Goal: Transaction & Acquisition: Purchase product/service

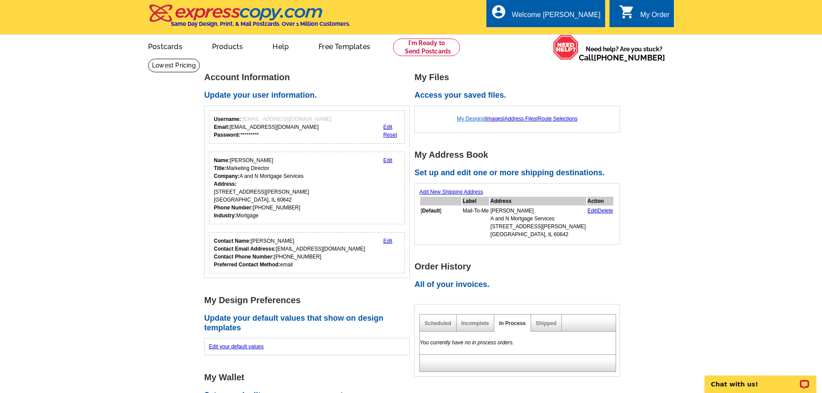
click at [465, 121] on link "My Designs" at bounding box center [471, 119] width 28 height 6
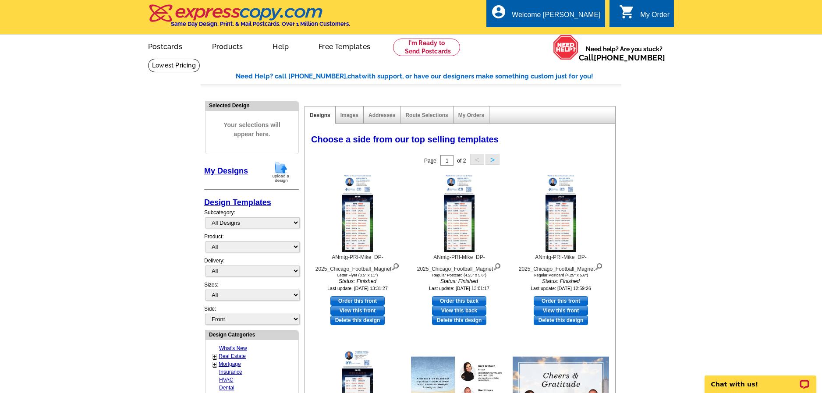
click at [281, 170] on img at bounding box center [281, 172] width 23 height 22
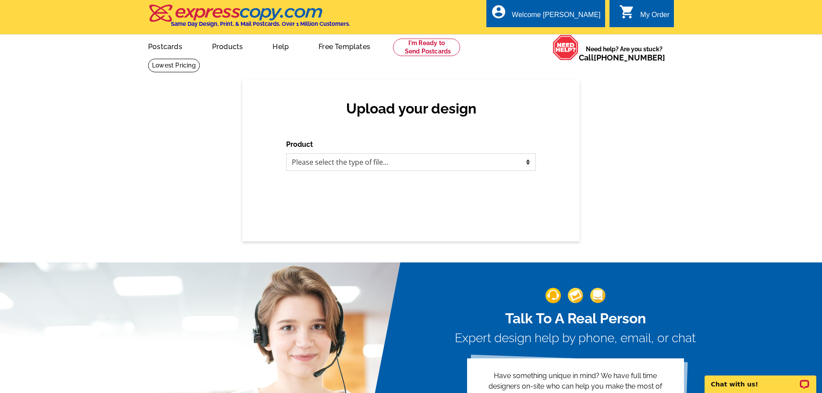
click at [347, 165] on select "Please select the type of file... Postcards Business Cards Letters and flyers G…" at bounding box center [411, 162] width 250 height 18
select select "1"
click at [286, 154] on select "Please select the type of file... Postcards Business Cards Letters and flyers G…" at bounding box center [411, 162] width 250 height 18
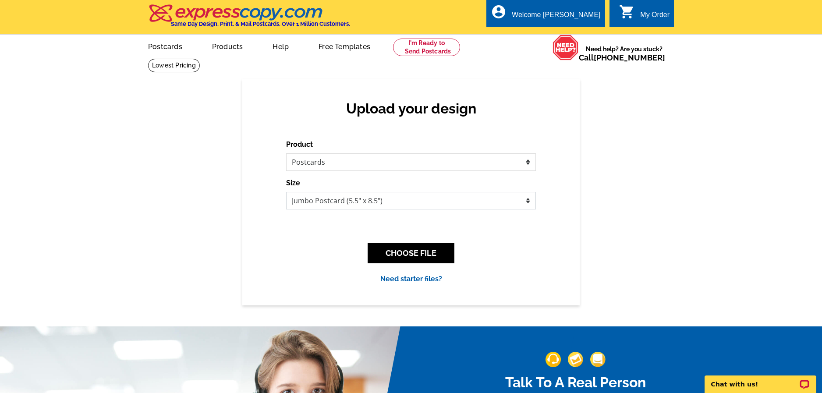
click at [320, 204] on select "Jumbo Postcard (5.5" x 8.5") Regular Postcard (4.25" x 5.6") Panoramic Postcard…" at bounding box center [411, 201] width 250 height 18
click at [286, 192] on select "Jumbo Postcard (5.5" x 8.5") Regular Postcard (4.25" x 5.6") Panoramic Postcard…" at bounding box center [411, 201] width 250 height 18
click at [418, 258] on button "CHOOSE FILE" at bounding box center [411, 253] width 87 height 21
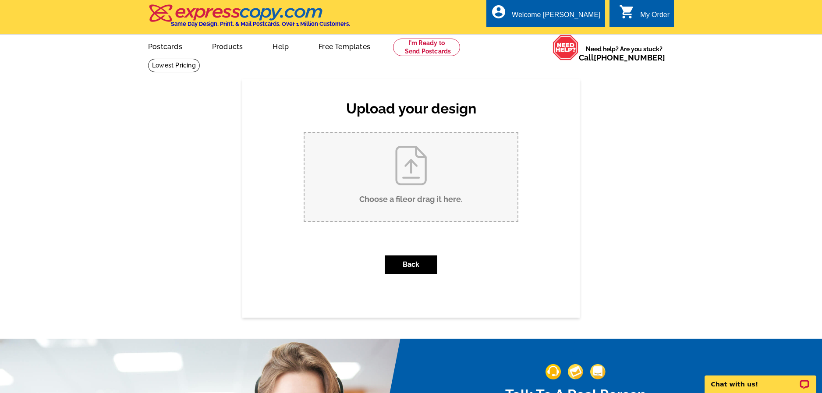
click at [416, 159] on input "Choose a file or drag it here ." at bounding box center [411, 177] width 213 height 89
click at [395, 162] on input "Choose a file or drag it here ." at bounding box center [411, 177] width 213 height 89
type input "C:\fakepath\pdf-Dean September 2025 Postcard – 8.5 x 5.5.pdf"
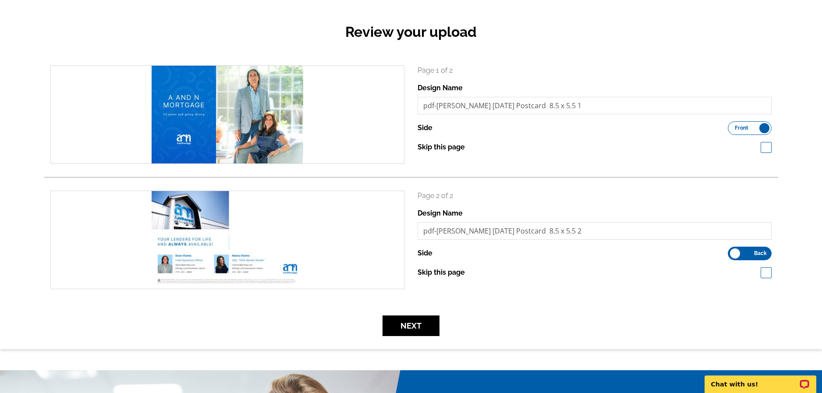
scroll to position [88, 0]
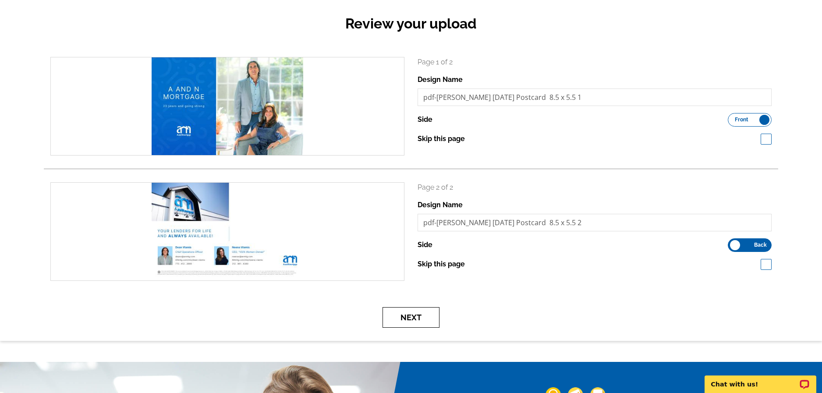
click at [412, 318] on button "Next" at bounding box center [411, 317] width 57 height 21
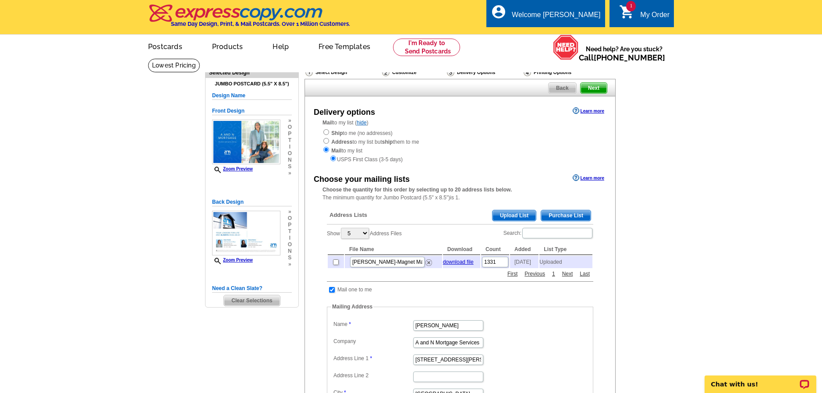
drag, startPoint x: 333, startPoint y: 150, endPoint x: 367, endPoint y: 150, distance: 34.2
click at [367, 150] on div "Ship to me (no addresses) Address to my list but ship them to me Mail to my lis…" at bounding box center [460, 145] width 275 height 35
click at [362, 150] on div "Ship to me (no addresses) Address to my list but ship them to me Mail to my lis…" at bounding box center [460, 145] width 275 height 35
drag, startPoint x: 339, startPoint y: 160, endPoint x: 407, endPoint y: 159, distance: 67.9
click at [407, 159] on div "USPS First Class (3-5 days)" at bounding box center [460, 159] width 275 height 9
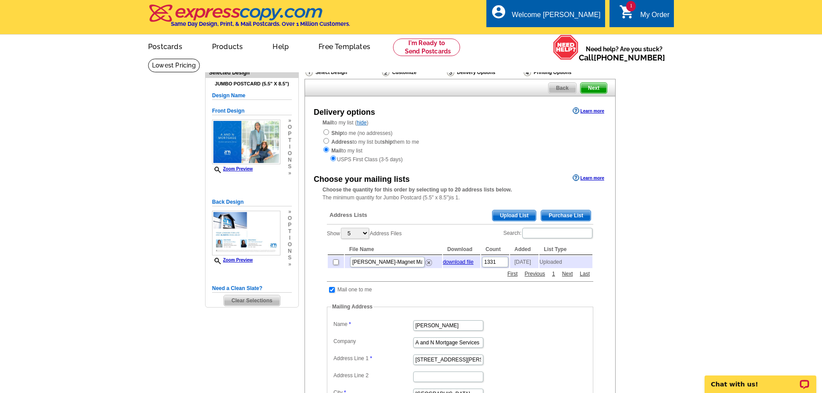
click at [401, 160] on div "USPS First Class (3-5 days)" at bounding box center [460, 159] width 275 height 9
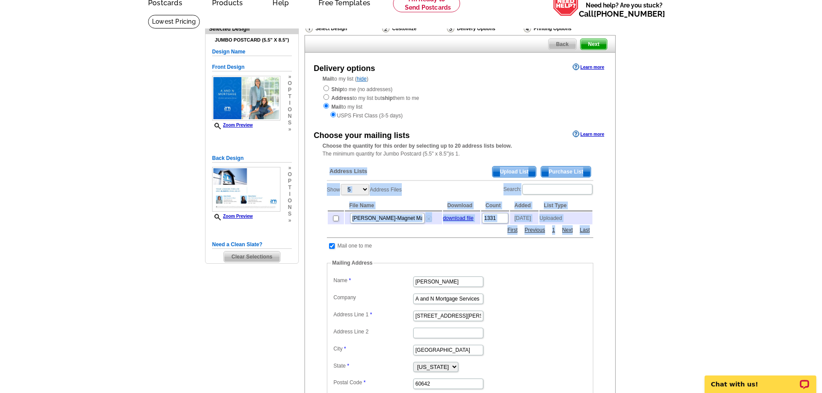
drag, startPoint x: 321, startPoint y: 172, endPoint x: 605, endPoint y: 239, distance: 291.8
click at [605, 239] on div "Choose your mailing lists Learn more Choose the quantity for this order by sele…" at bounding box center [460, 284] width 310 height 313
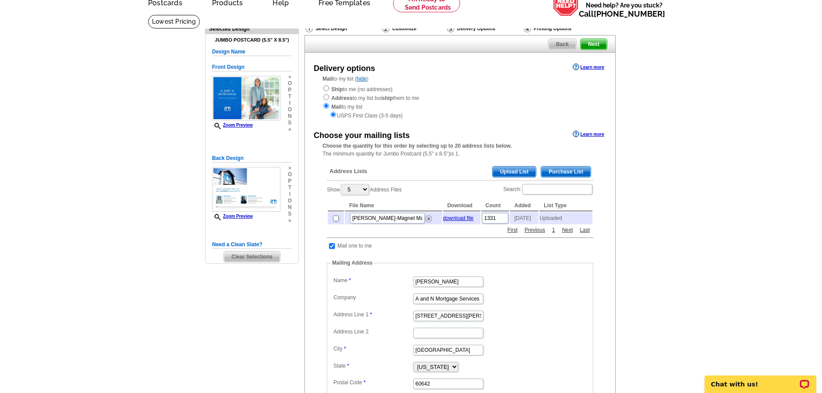
click at [512, 172] on span "Upload List" at bounding box center [514, 172] width 43 height 11
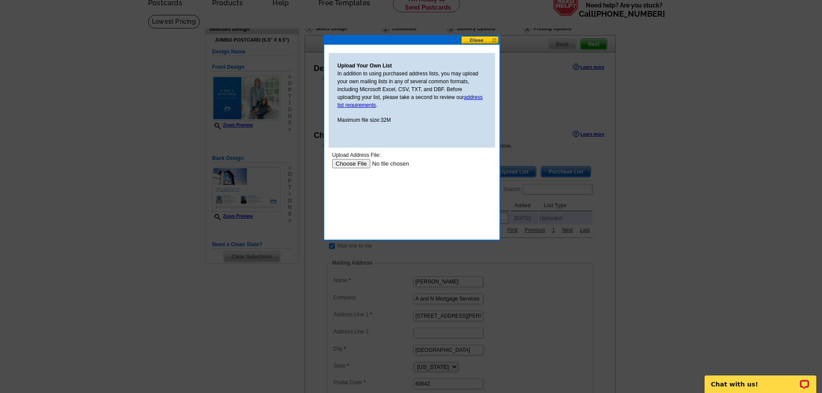
scroll to position [0, 0]
click at [352, 165] on input "file" at bounding box center [387, 163] width 111 height 9
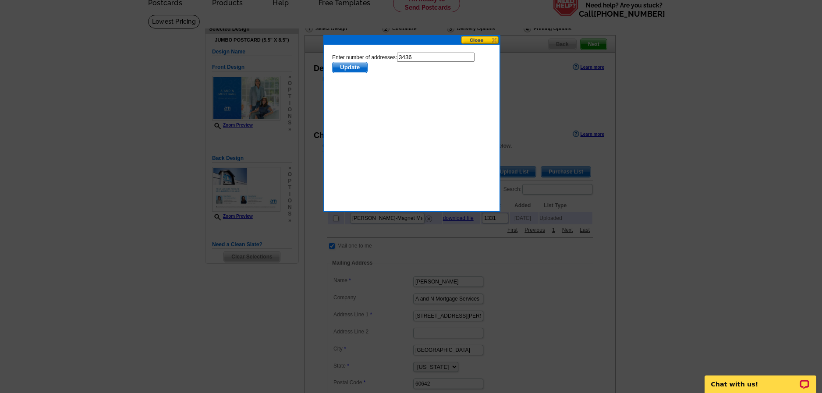
click at [351, 67] on span "Update" at bounding box center [350, 67] width 35 height 11
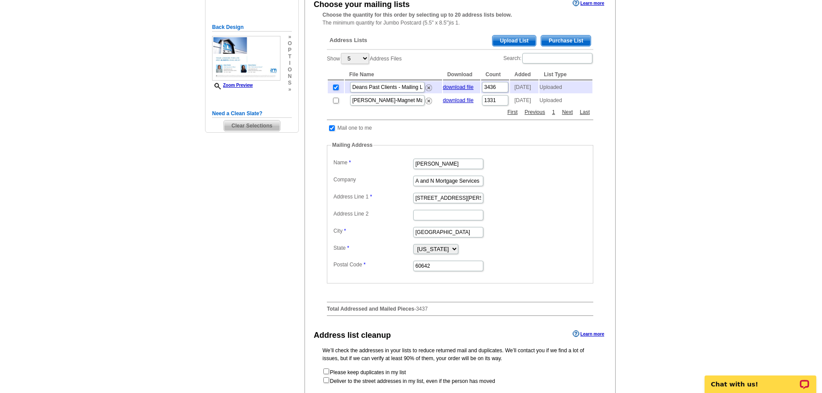
scroll to position [175, 0]
click at [449, 169] on input "[PERSON_NAME]" at bounding box center [448, 163] width 70 height 11
type input "Dean Vlamis"
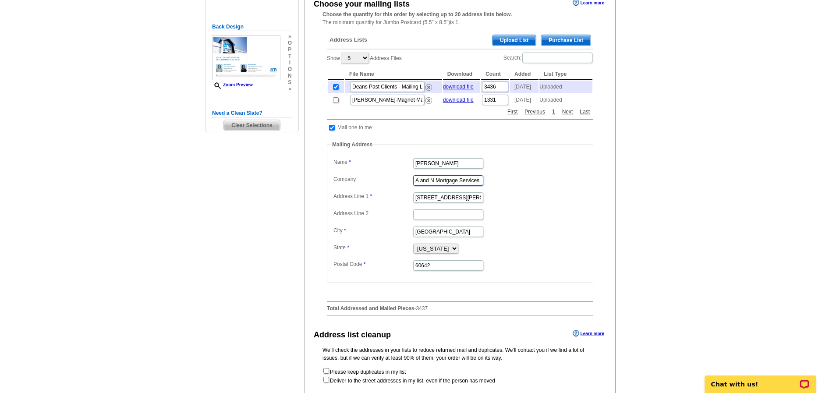
scroll to position [0, 0]
click at [537, 204] on dd "1945 N Elston Ave" at bounding box center [460, 197] width 258 height 14
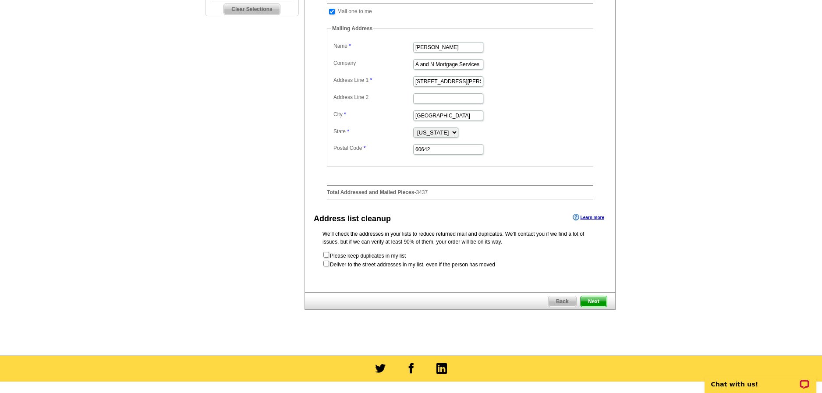
scroll to position [307, 0]
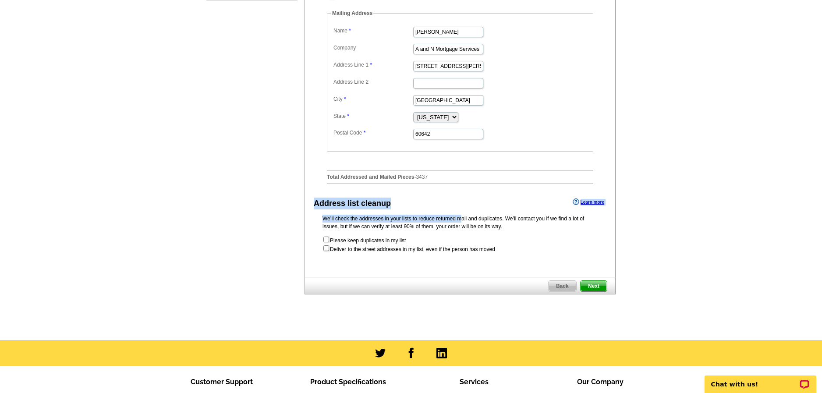
drag, startPoint x: 316, startPoint y: 211, endPoint x: 420, endPoint y: 223, distance: 104.1
click at [420, 223] on div "Address list cleanup Learn more We’ll check the addresses in your lists to redu…" at bounding box center [460, 224] width 310 height 57
click at [419, 223] on p "We’ll check the addresses in your lists to reduce returned mail and duplicates.…" at bounding box center [460, 223] width 275 height 16
click at [414, 225] on p "We’ll check the addresses in your lists to reduce returned mail and duplicates.…" at bounding box center [460, 223] width 275 height 16
click at [327, 242] on input "checkbox" at bounding box center [327, 240] width 6 height 6
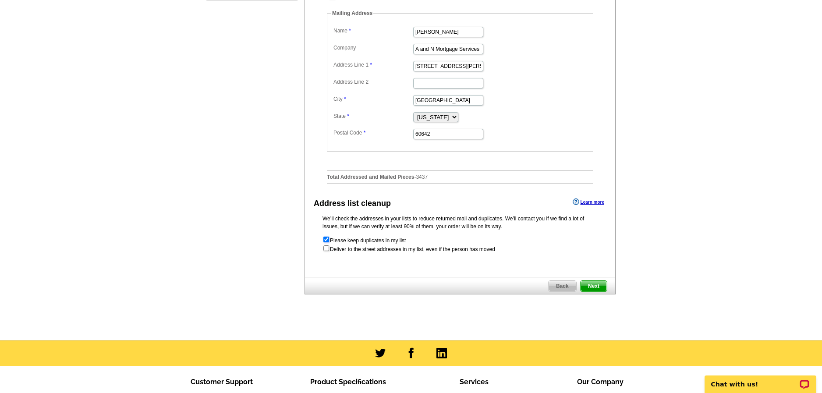
click at [327, 242] on input "checkbox" at bounding box center [327, 240] width 6 height 6
checkbox input "false"
drag, startPoint x: 333, startPoint y: 257, endPoint x: 499, endPoint y: 259, distance: 166.2
click at [499, 253] on form "Please keep duplicates in my list Deliver to the street addresses in my list, e…" at bounding box center [460, 245] width 275 height 18
click at [492, 253] on form "Please keep duplicates in my list Deliver to the street addresses in my list, e…" at bounding box center [460, 245] width 275 height 18
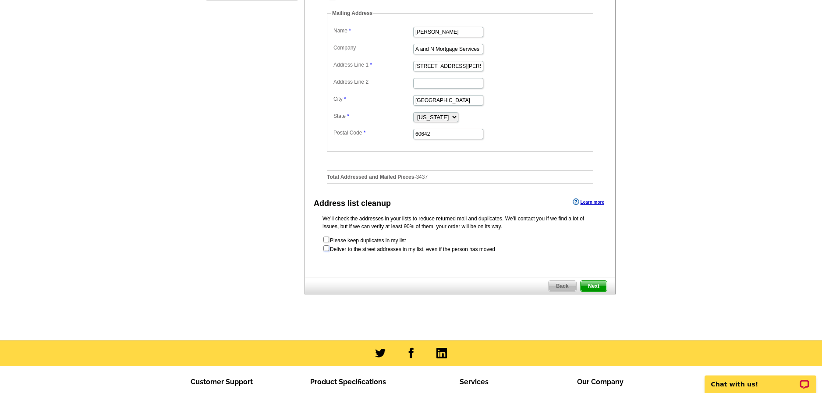
click at [327, 251] on input "checkbox" at bounding box center [327, 248] width 6 height 6
checkbox input "true"
radio input "true"
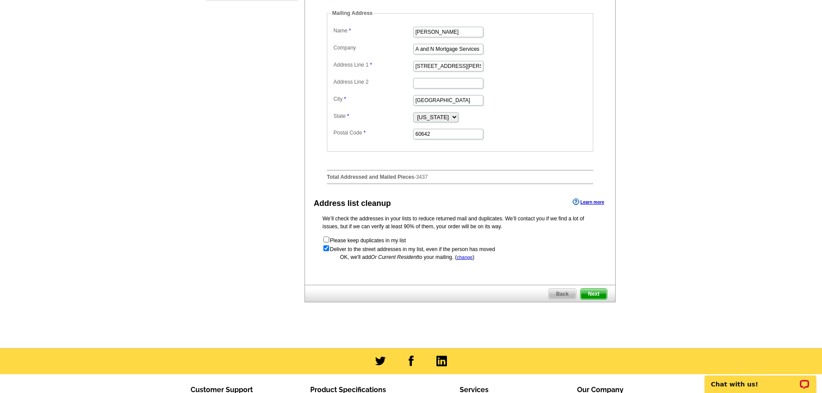
drag, startPoint x: 332, startPoint y: 258, endPoint x: 465, endPoint y: 256, distance: 132.8
click at [465, 253] on form "Please keep duplicates in my list Deliver to the street addresses in my list, e…" at bounding box center [460, 245] width 275 height 18
click at [327, 251] on input "checkbox" at bounding box center [327, 248] width 6 height 6
checkbox input "false"
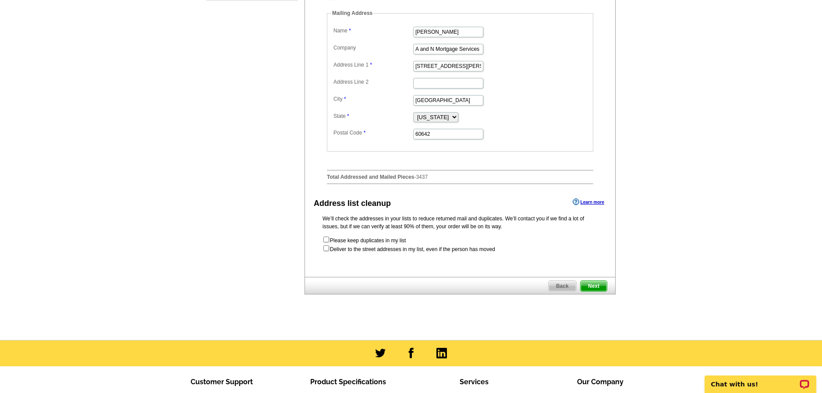
click at [594, 292] on span "Next" at bounding box center [594, 286] width 26 height 11
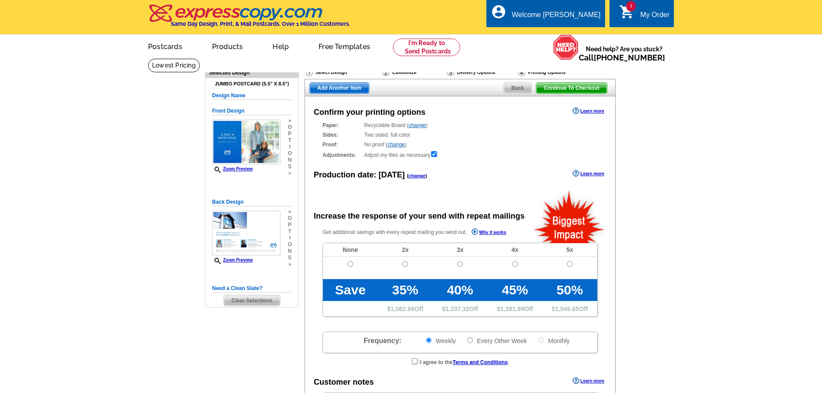
radio input "false"
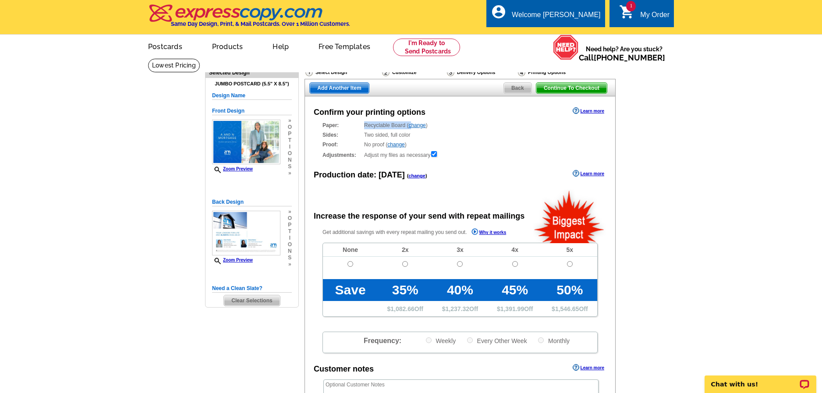
drag, startPoint x: 364, startPoint y: 121, endPoint x: 412, endPoint y: 125, distance: 48.0
click at [412, 125] on div "Confirm your printing options Learn more Paper: Recyclable Board ( change ) Sel…" at bounding box center [460, 283] width 311 height 375
drag, startPoint x: 366, startPoint y: 134, endPoint x: 424, endPoint y: 141, distance: 58.7
click at [424, 141] on div "Paper: Recyclable Board ( change ) Select a different stock option Recyclable B…" at bounding box center [460, 140] width 275 height 38
click at [454, 131] on div "Paper: Recyclable Board ( change ) Select a different stock option Recyclable B…" at bounding box center [460, 140] width 275 height 38
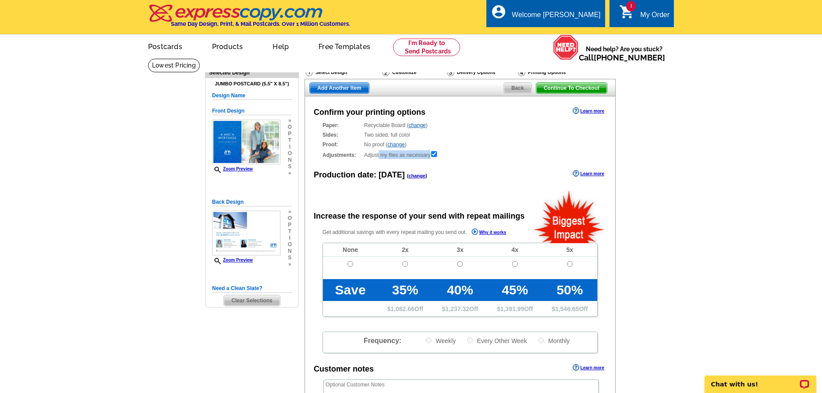
drag, startPoint x: 382, startPoint y: 157, endPoint x: 441, endPoint y: 151, distance: 59.1
click at [441, 151] on div "Adjustments: Adjust my files as necessary" at bounding box center [460, 154] width 275 height 9
click at [488, 135] on div "Sides: Two sided, full color Two sided, full color" at bounding box center [460, 135] width 275 height 8
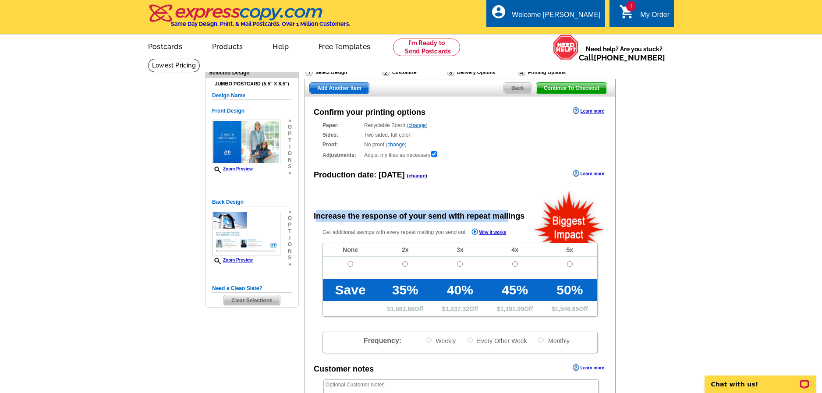
drag, startPoint x: 315, startPoint y: 217, endPoint x: 509, endPoint y: 214, distance: 193.8
click at [509, 214] on div "Increase the response of your send with repeat mailings" at bounding box center [419, 216] width 211 height 12
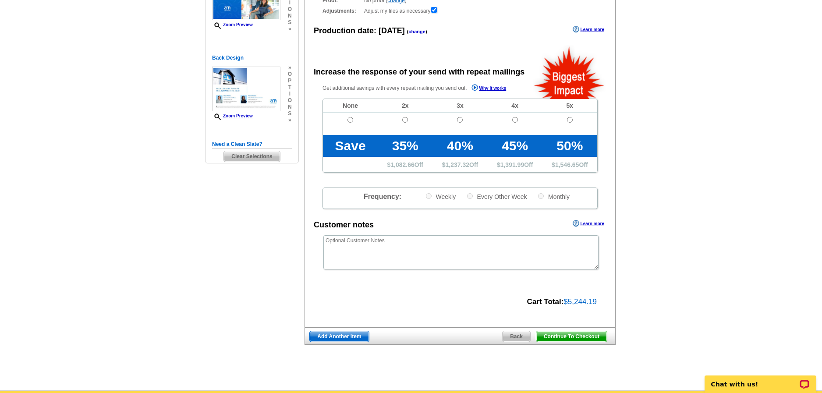
scroll to position [175, 0]
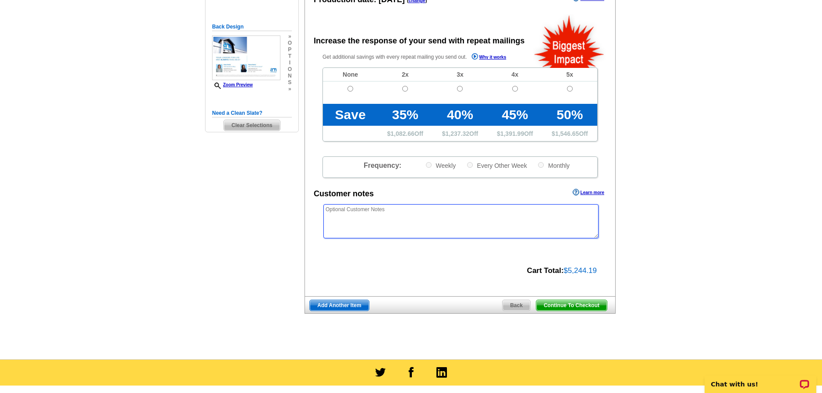
click at [359, 210] on textarea at bounding box center [461, 221] width 275 height 34
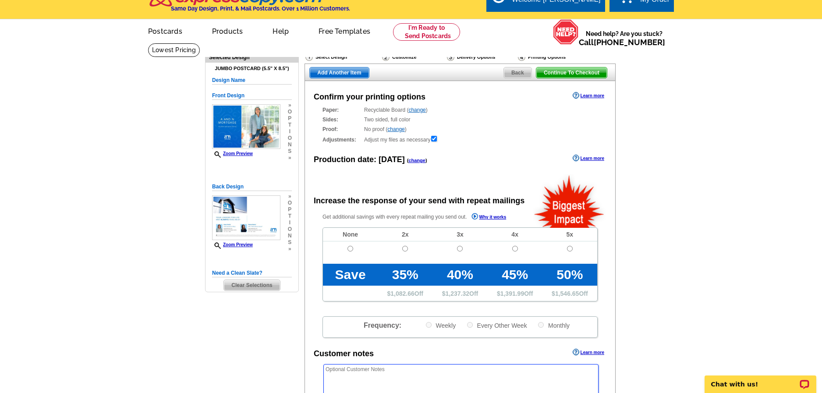
scroll to position [0, 0]
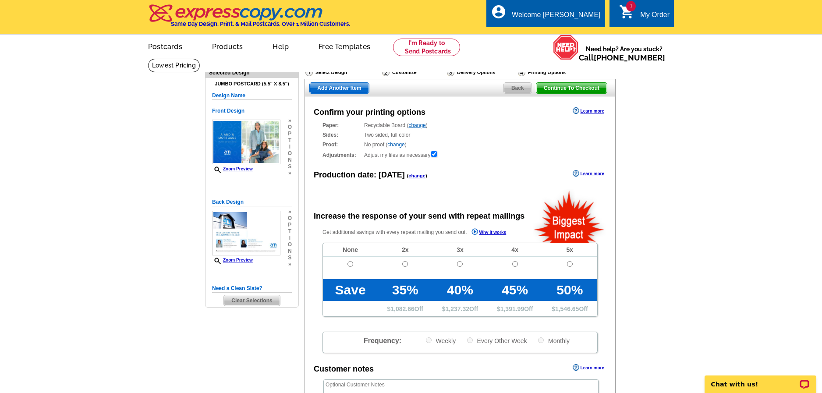
click at [563, 89] on span "Continue To Checkout" at bounding box center [572, 88] width 71 height 11
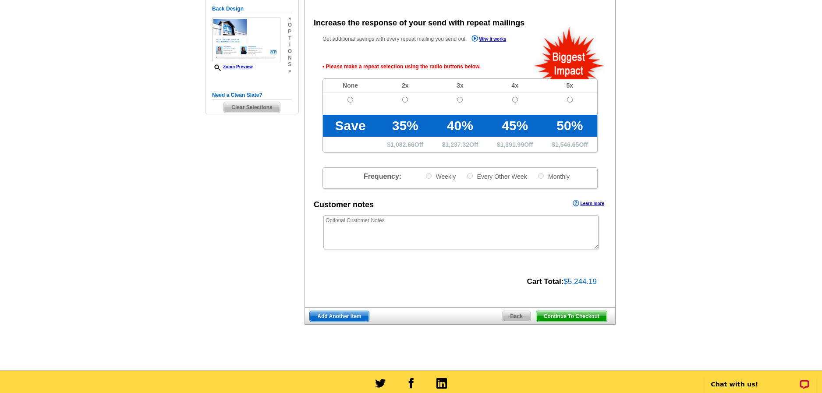
scroll to position [196, 0]
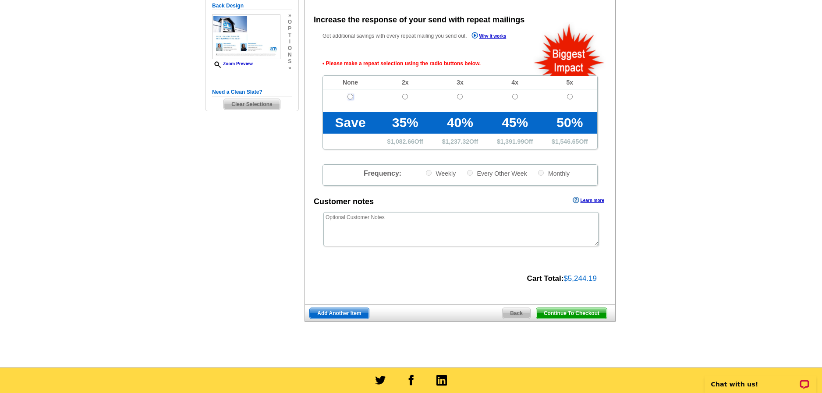
click at [349, 100] on input "radio" at bounding box center [351, 97] width 6 height 6
radio input "true"
click at [571, 318] on span "Continue To Checkout" at bounding box center [572, 313] width 71 height 11
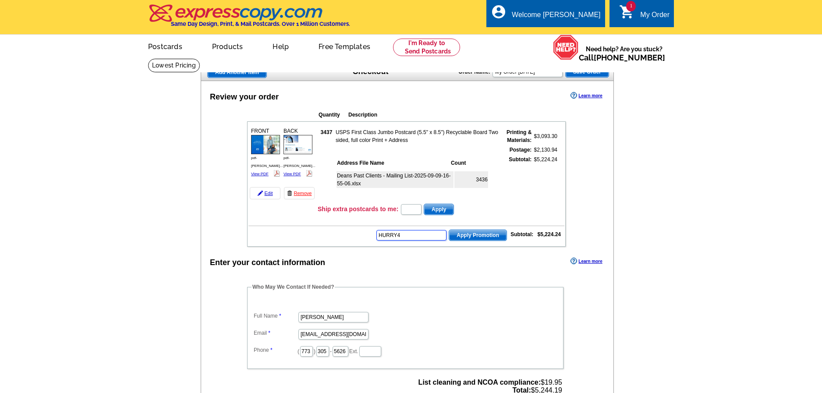
type input "HURRY40"
click at [521, 74] on input "My Order 2025-09-10" at bounding box center [528, 72] width 70 height 11
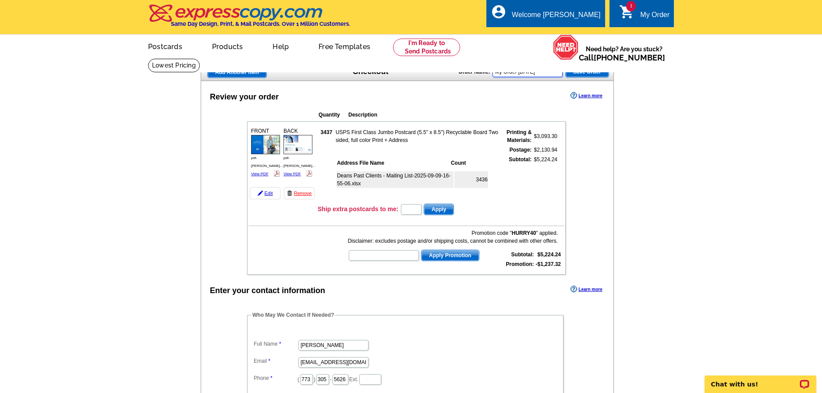
type input "DeanVlamis_September_Mailing_[DATE]"
click at [590, 73] on span "Save Order" at bounding box center [587, 72] width 43 height 11
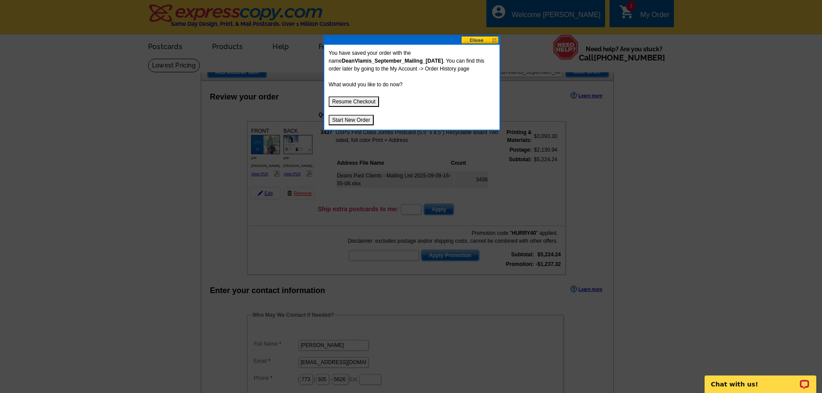
click at [349, 102] on button "Resume Checkout" at bounding box center [354, 101] width 50 height 11
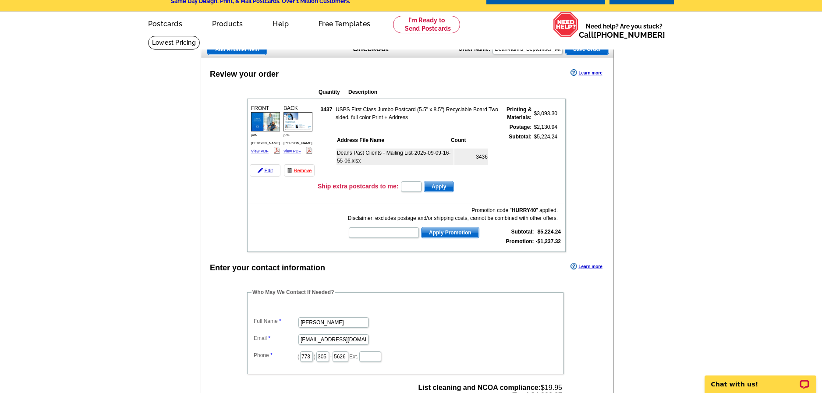
scroll to position [44, 0]
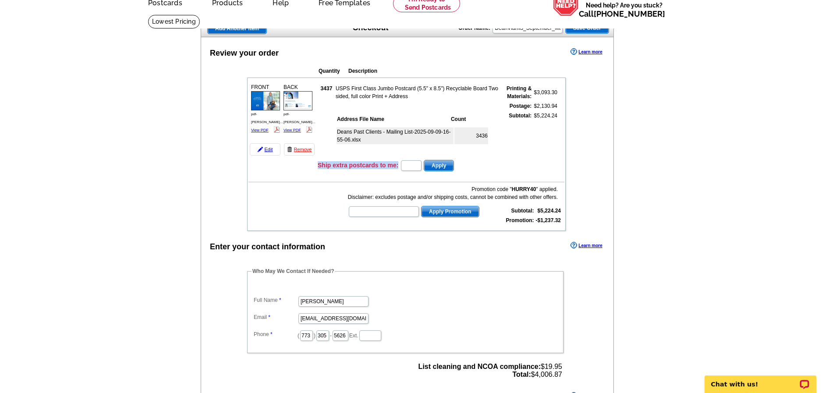
drag, startPoint x: 320, startPoint y: 162, endPoint x: 399, endPoint y: 167, distance: 78.6
click at [399, 168] on td "Ship extra postcards to me: Apply" at bounding box center [440, 165] width 247 height 13
click at [395, 164] on h3 "Ship extra postcards to me:" at bounding box center [358, 165] width 81 height 8
click at [539, 153] on td "$5,224.24" at bounding box center [545, 134] width 25 height 46
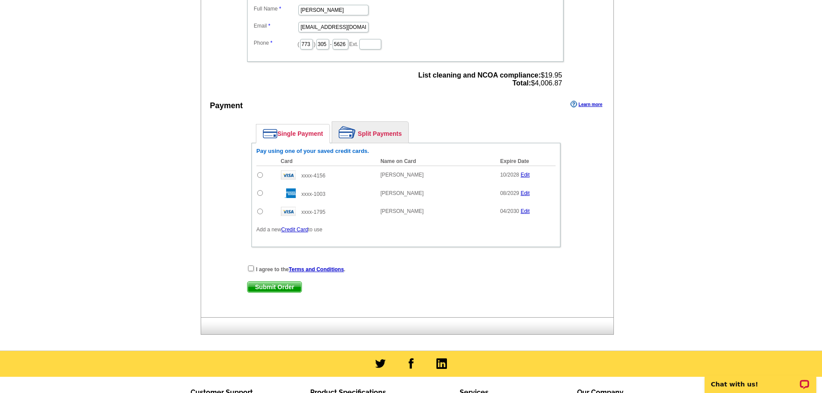
scroll to position [351, 0]
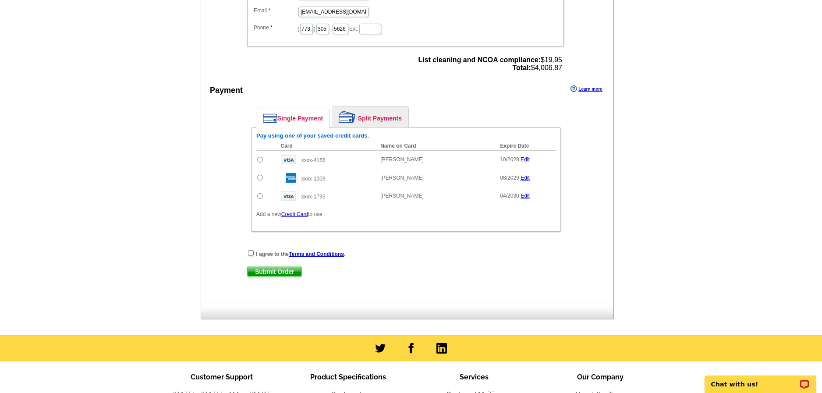
click at [260, 180] on input "radio" at bounding box center [260, 178] width 6 height 6
radio input "true"
click at [251, 253] on input "checkbox" at bounding box center [251, 253] width 6 height 6
checkbox input "true"
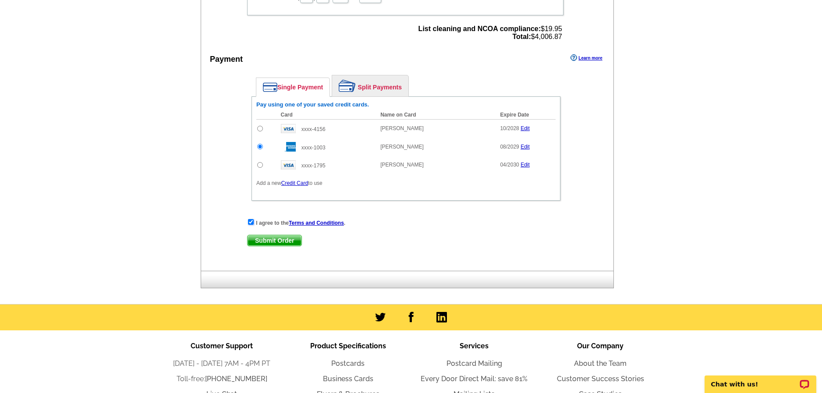
scroll to position [395, 0]
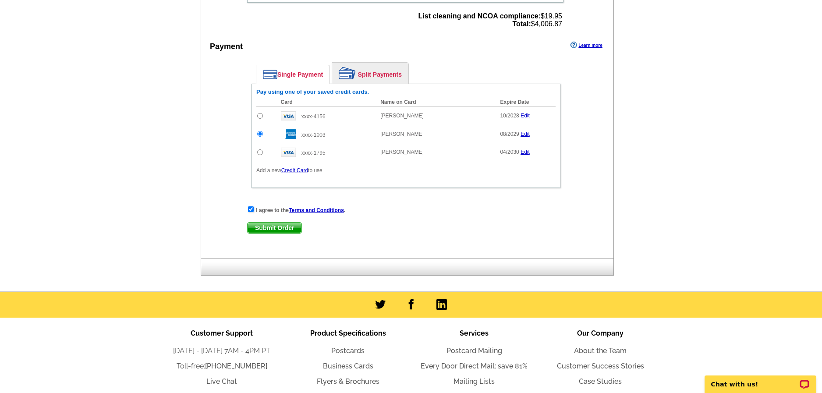
click at [279, 228] on span "Submit Order" at bounding box center [275, 228] width 54 height 11
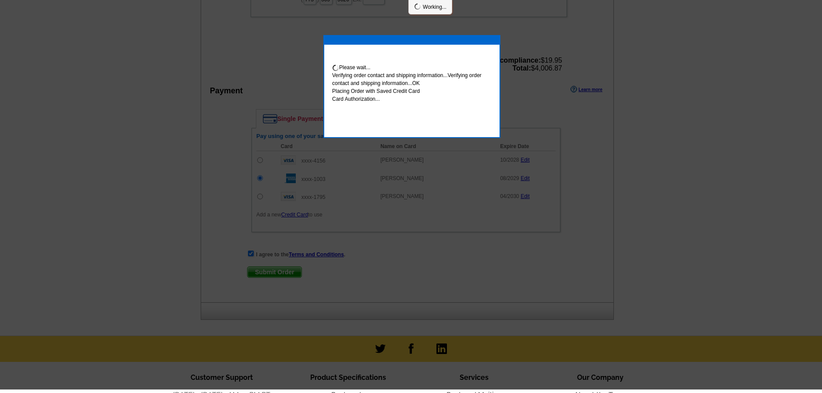
scroll to position [391, 0]
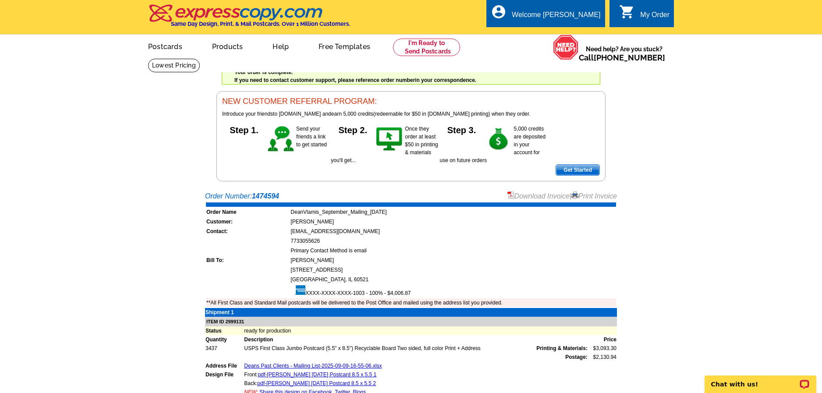
click at [528, 196] on link "Download Invoice" at bounding box center [539, 195] width 62 height 7
